Goal: Information Seeking & Learning: Learn about a topic

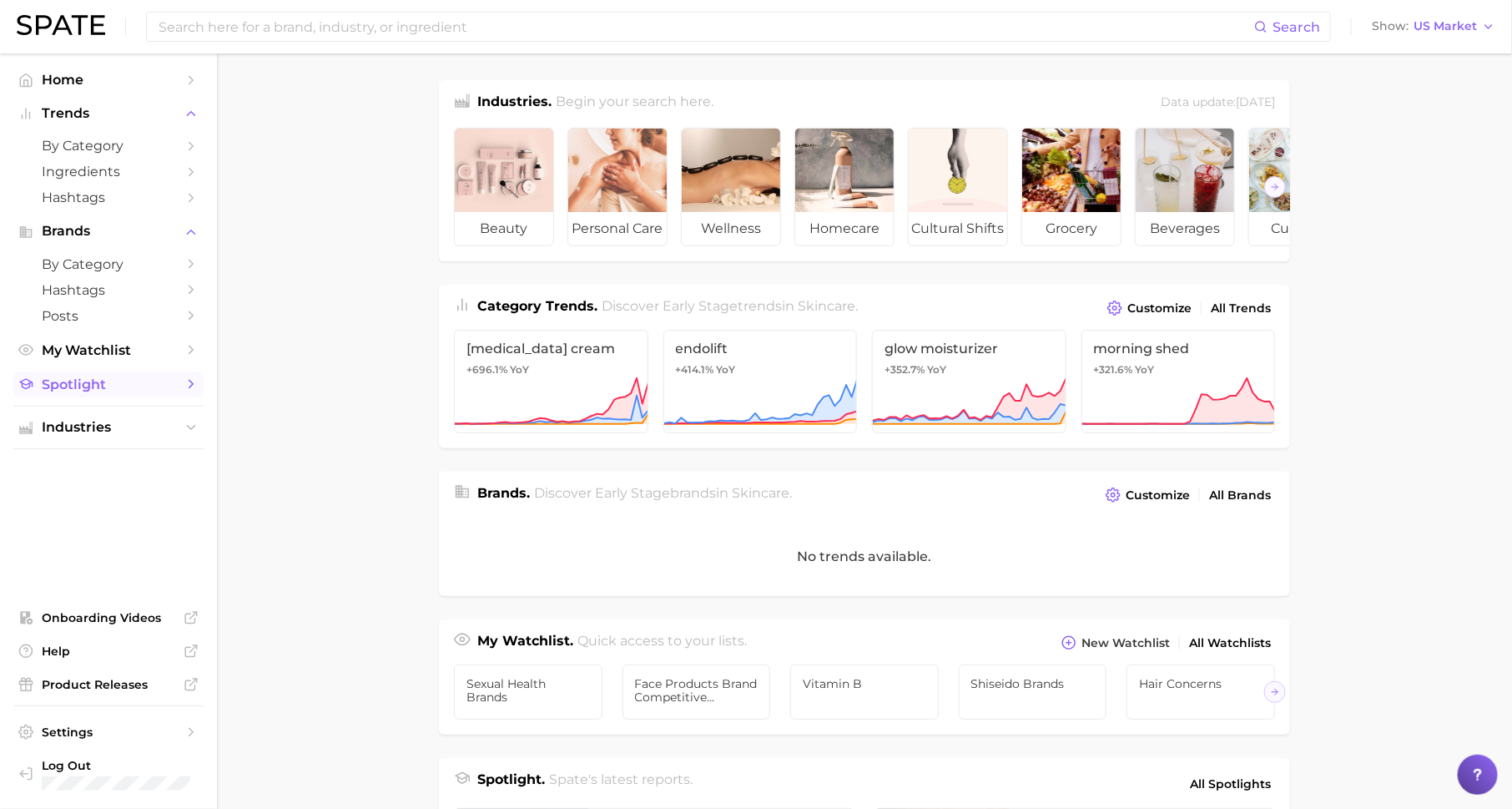
click at [130, 388] on span "Spotlight" at bounding box center [109, 384] width 134 height 16
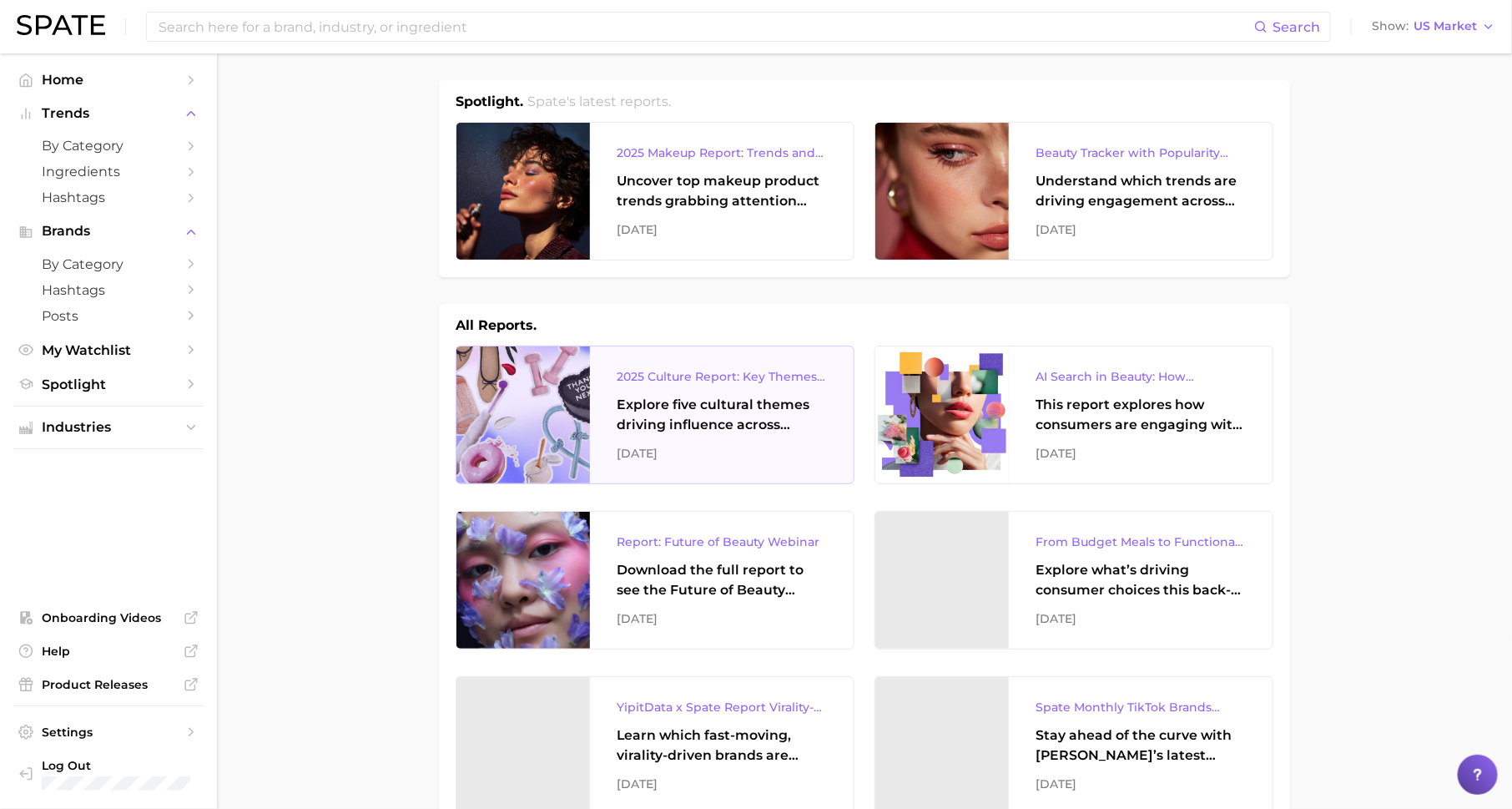
click at [698, 396] on div "Explore five cultural themes driving influence across beauty, food, and pop cul…" at bounding box center [722, 415] width 210 height 40
